Goal: Task Accomplishment & Management: Manage account settings

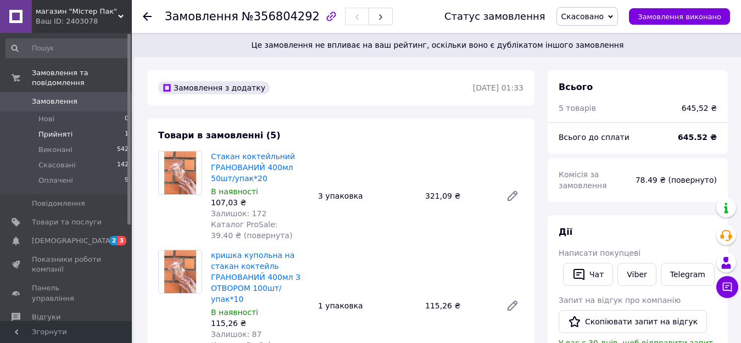
click at [64, 130] on span "Прийняті" at bounding box center [55, 135] width 34 height 10
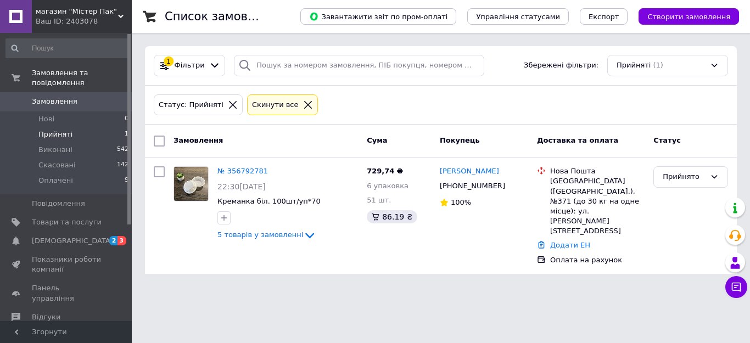
drag, startPoint x: 52, startPoint y: 122, endPoint x: 68, endPoint y: 122, distance: 16.5
click at [55, 130] on span "Прийняті" at bounding box center [55, 135] width 34 height 10
click at [53, 232] on link "[DEMOGRAPHIC_DATA] 2 3" at bounding box center [67, 241] width 135 height 19
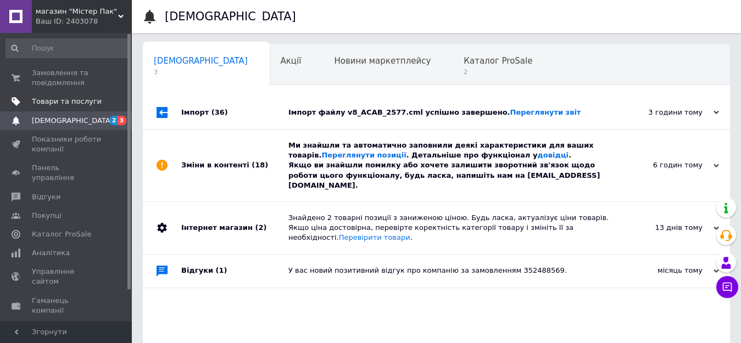
click at [60, 100] on span "Товари та послуги" at bounding box center [67, 102] width 70 height 10
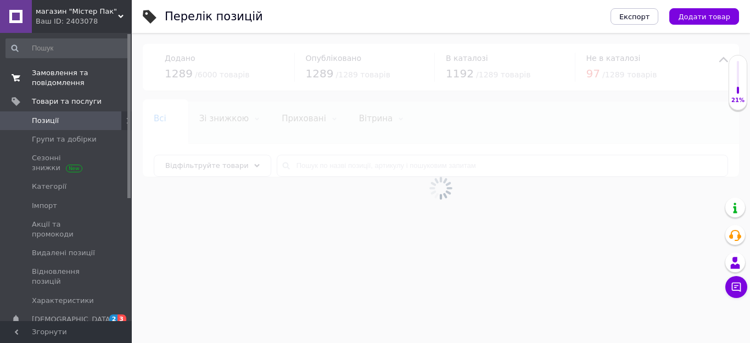
click at [63, 73] on span "Замовлення та повідомлення" at bounding box center [67, 78] width 70 height 20
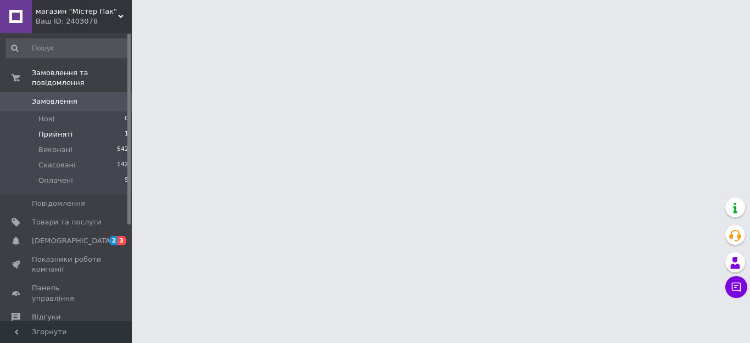
click at [85, 127] on li "Прийняті 1" at bounding box center [67, 134] width 135 height 15
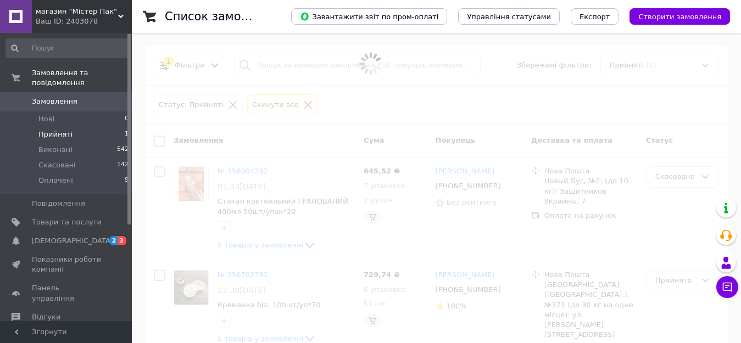
click at [54, 130] on span "Прийняті" at bounding box center [55, 135] width 34 height 10
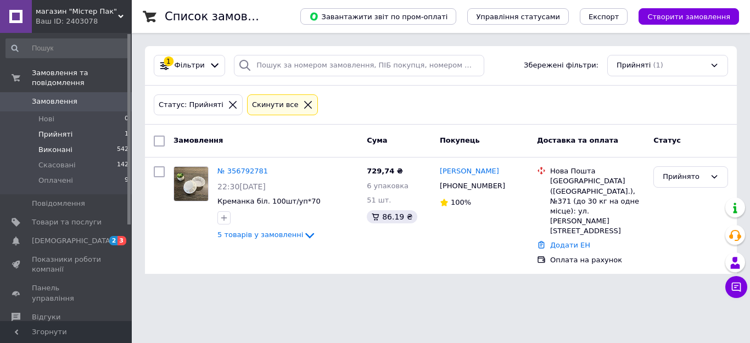
drag, startPoint x: 47, startPoint y: 124, endPoint x: 118, endPoint y: 135, distance: 71.6
click at [53, 130] on span "Прийняті" at bounding box center [55, 135] width 34 height 10
click at [54, 112] on li "Нові 0" at bounding box center [67, 119] width 135 height 15
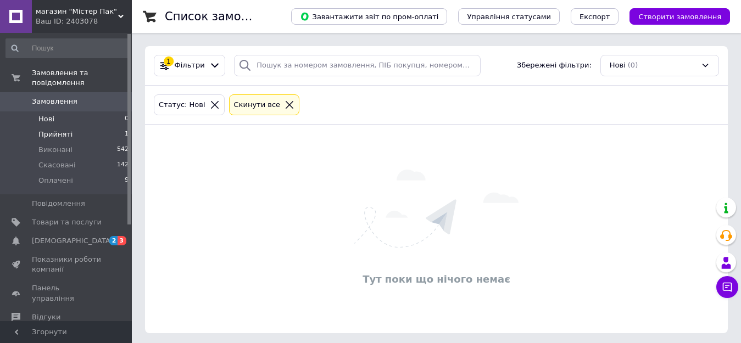
click at [53, 130] on span "Прийняті" at bounding box center [55, 135] width 34 height 10
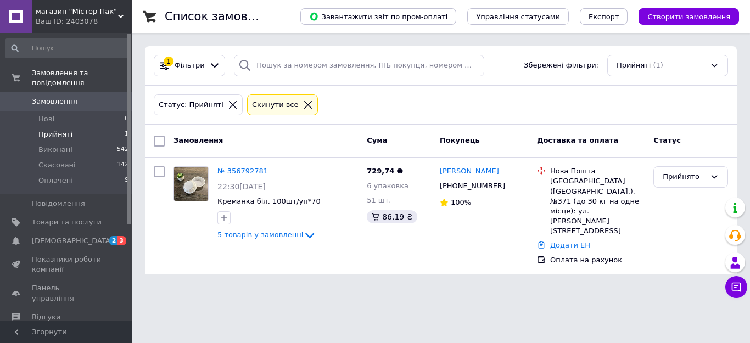
click at [304, 102] on icon at bounding box center [308, 105] width 8 height 8
